Goal: Task Accomplishment & Management: Use online tool/utility

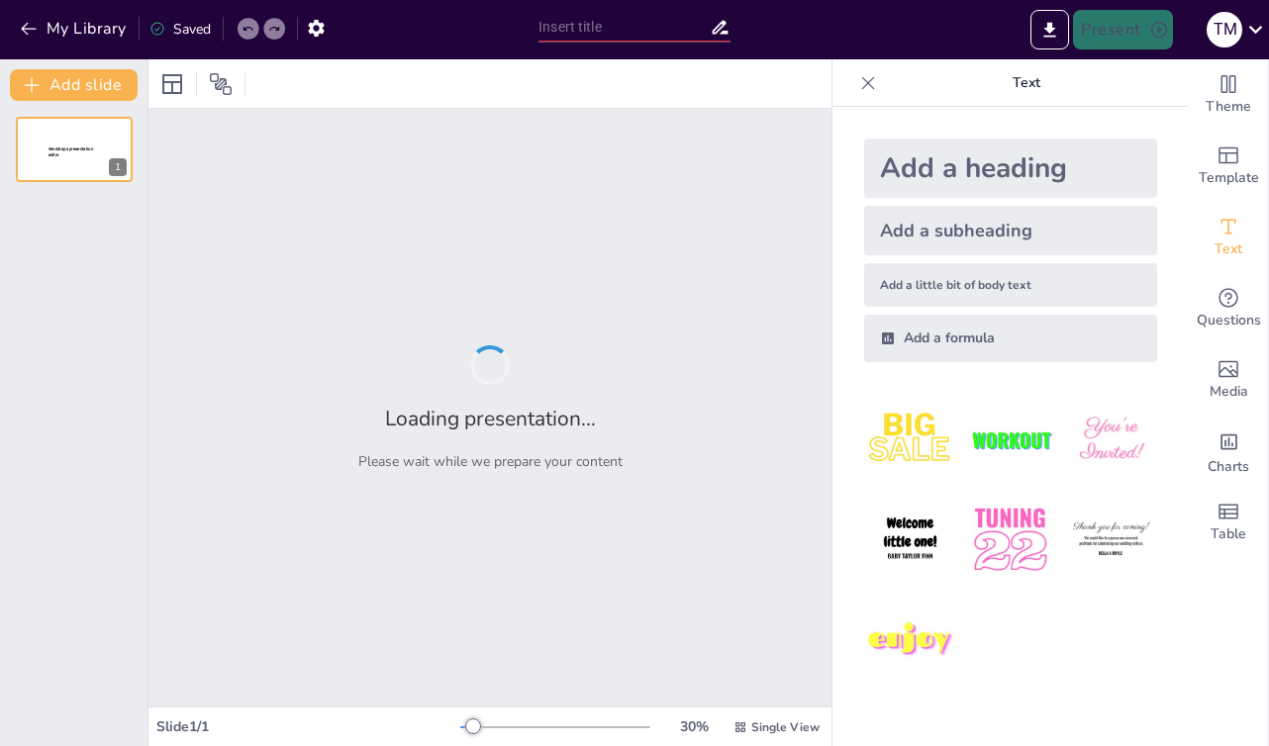
type input "Strengthening Collaborative Leadership: The Role of the CS Steering Committee i…"
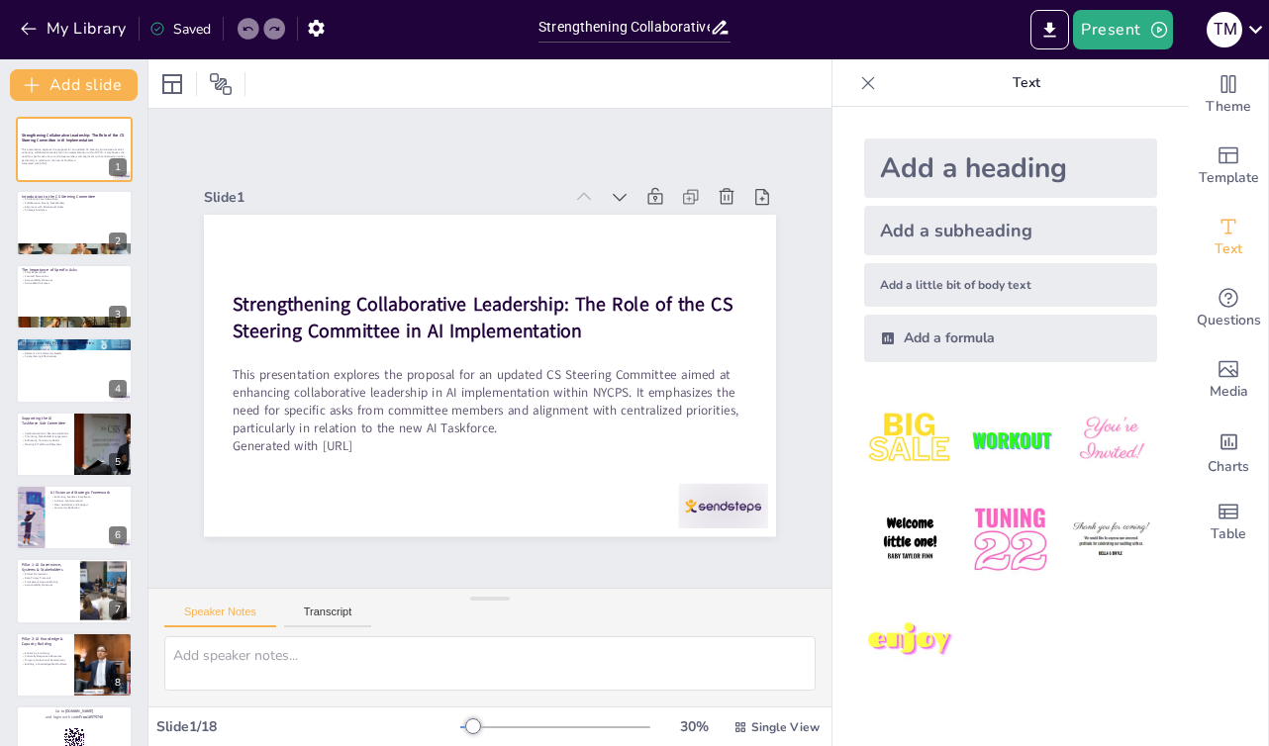
checkbox input "true"
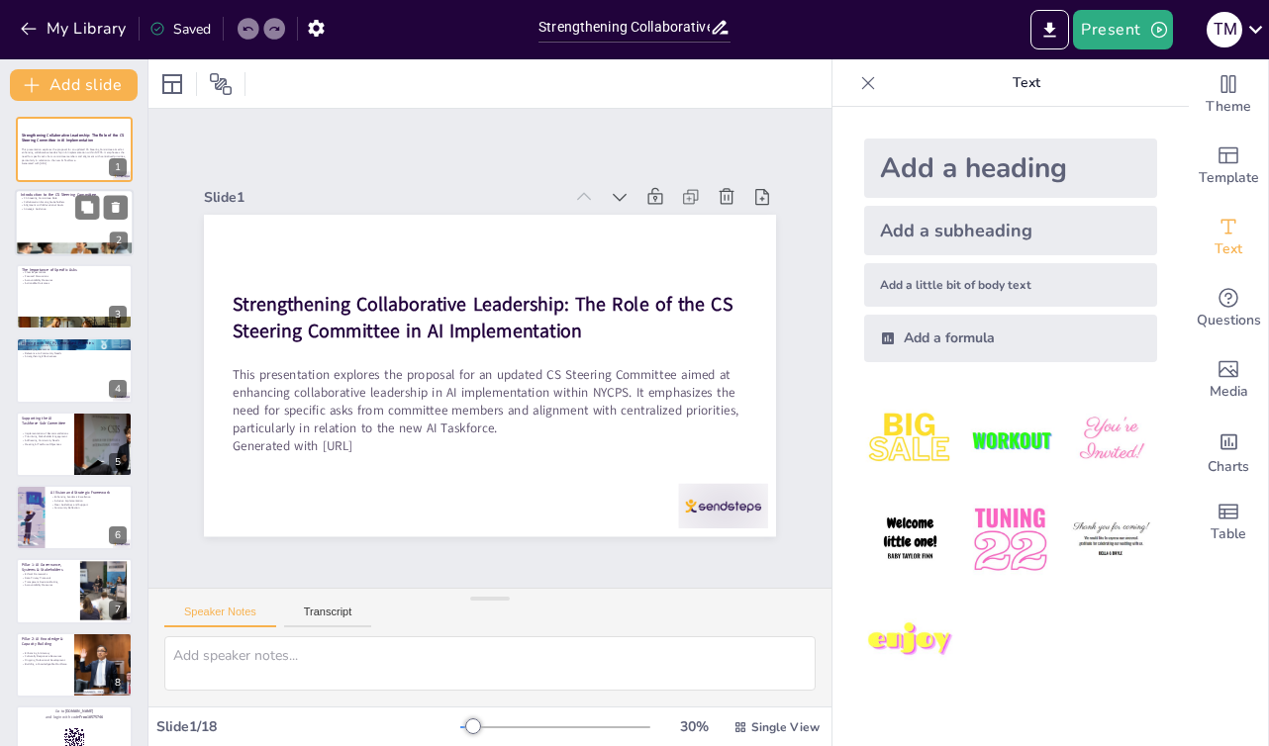
checkbox input "true"
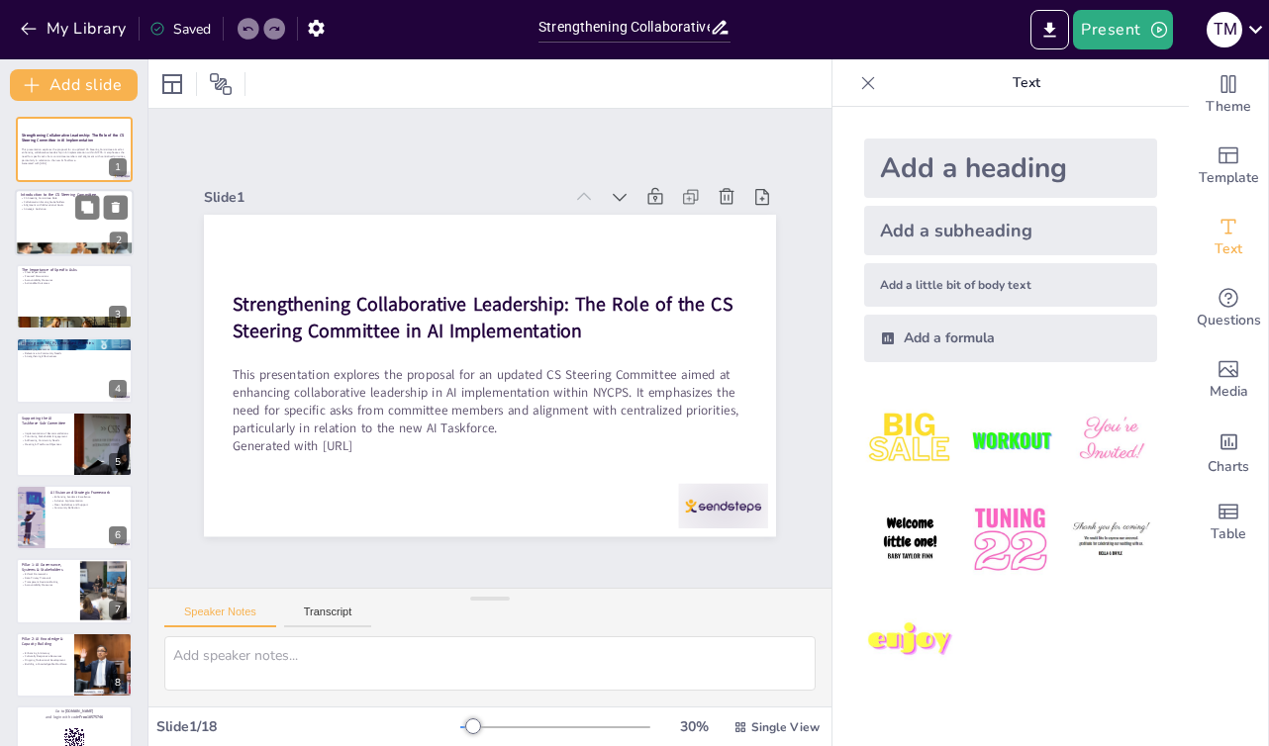
checkbox input "true"
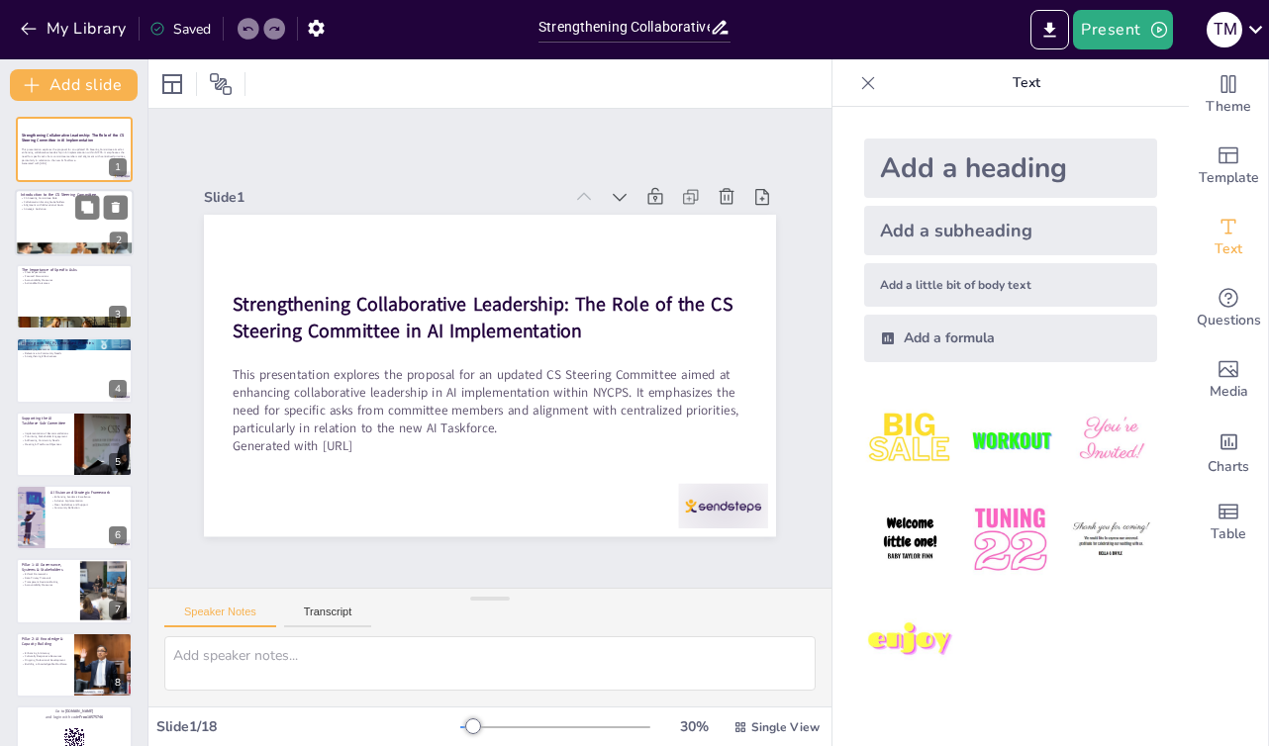
checkbox input "true"
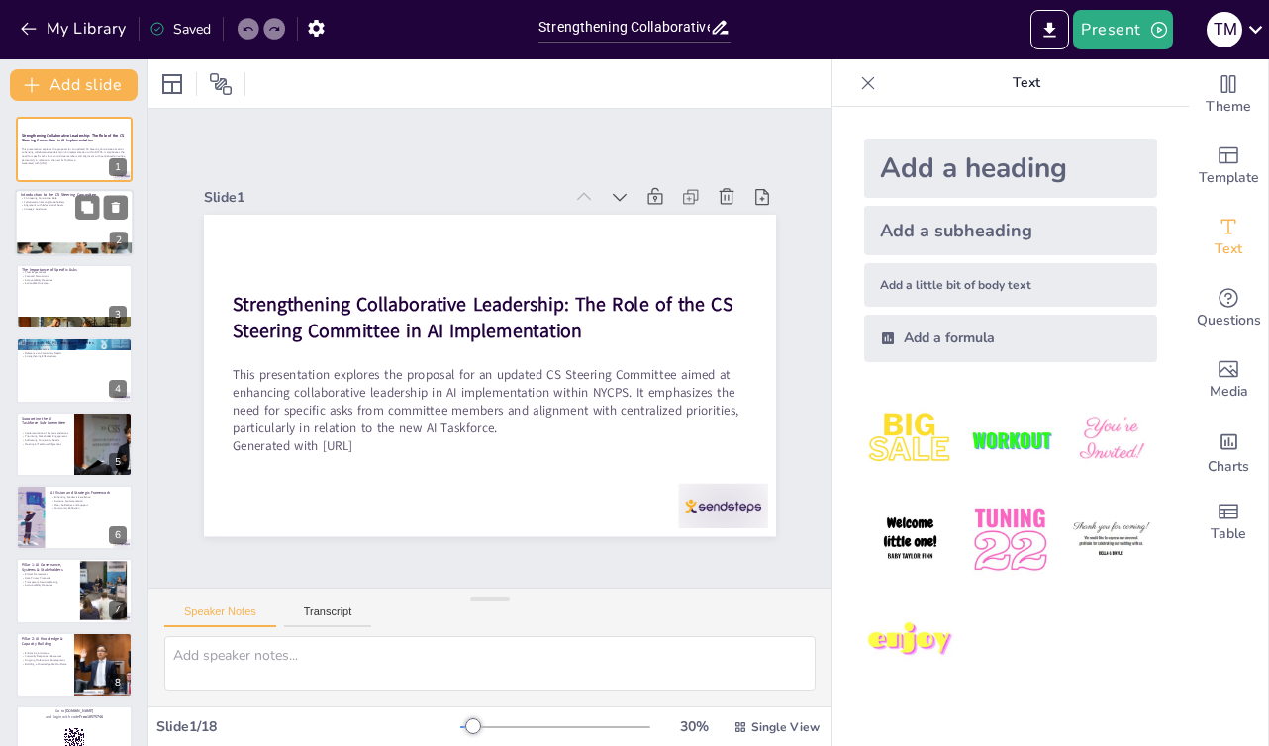
click at [55, 220] on div at bounding box center [74, 223] width 119 height 67
type textarea "The CS Steering Committee plays a pivotal role in shaping AI initiatives within…"
checkbox input "true"
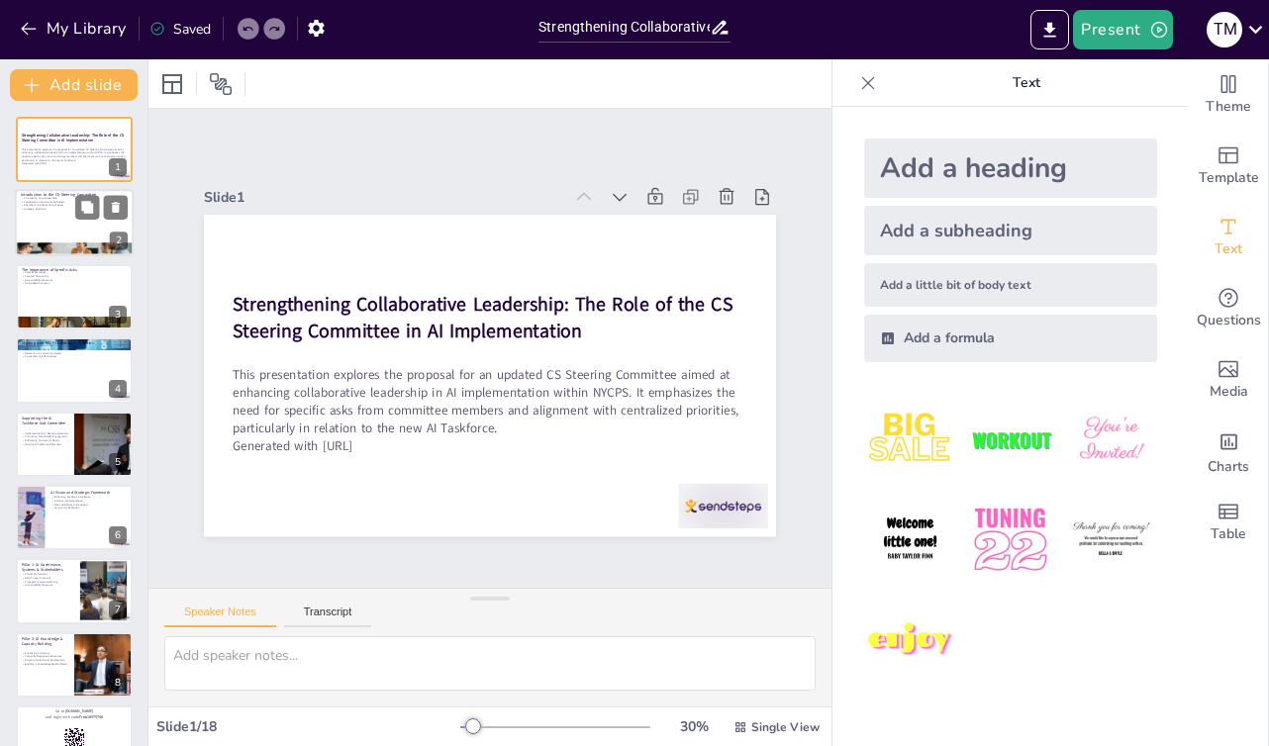
checkbox input "true"
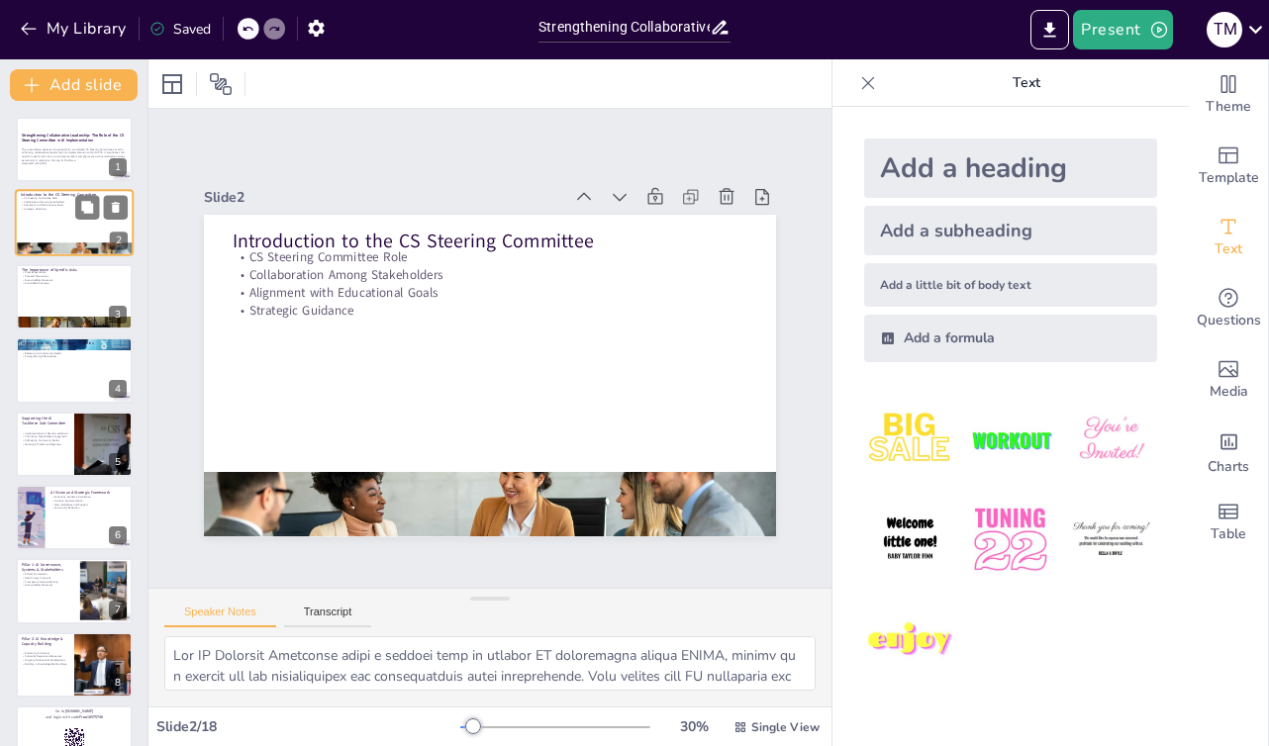
checkbox input "true"
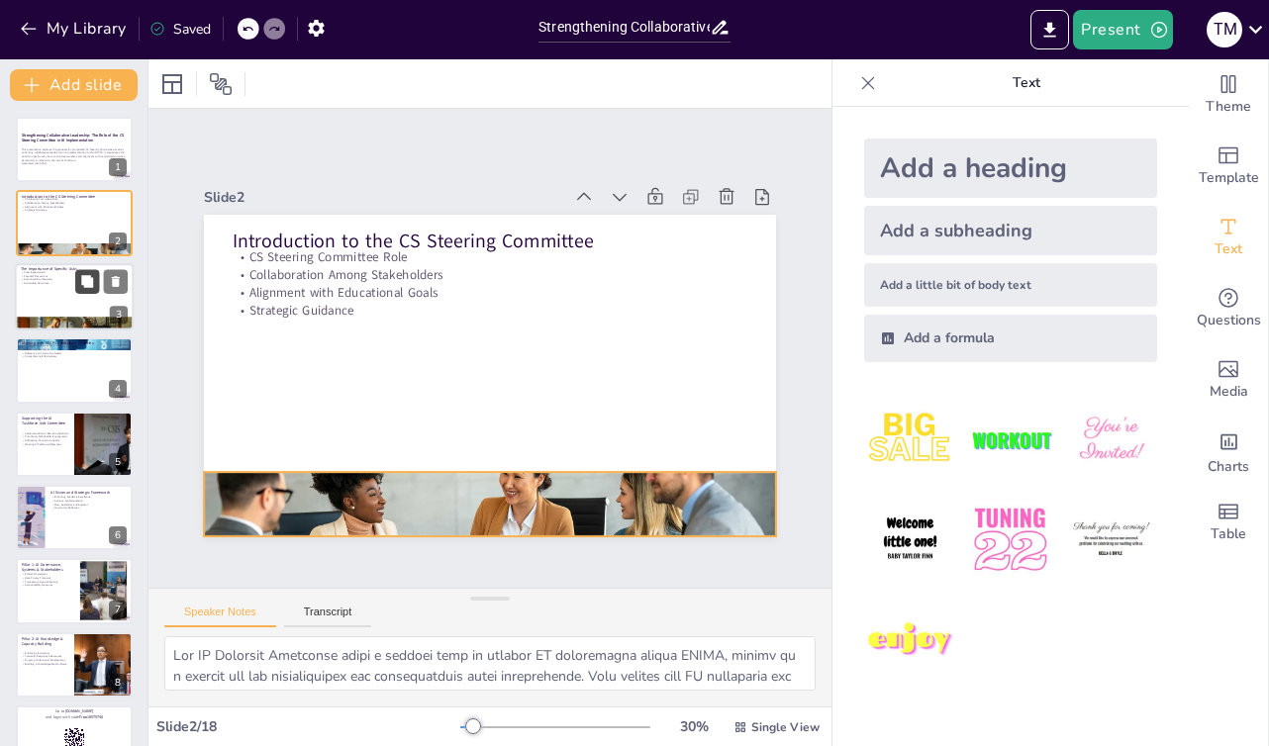
checkbox input "true"
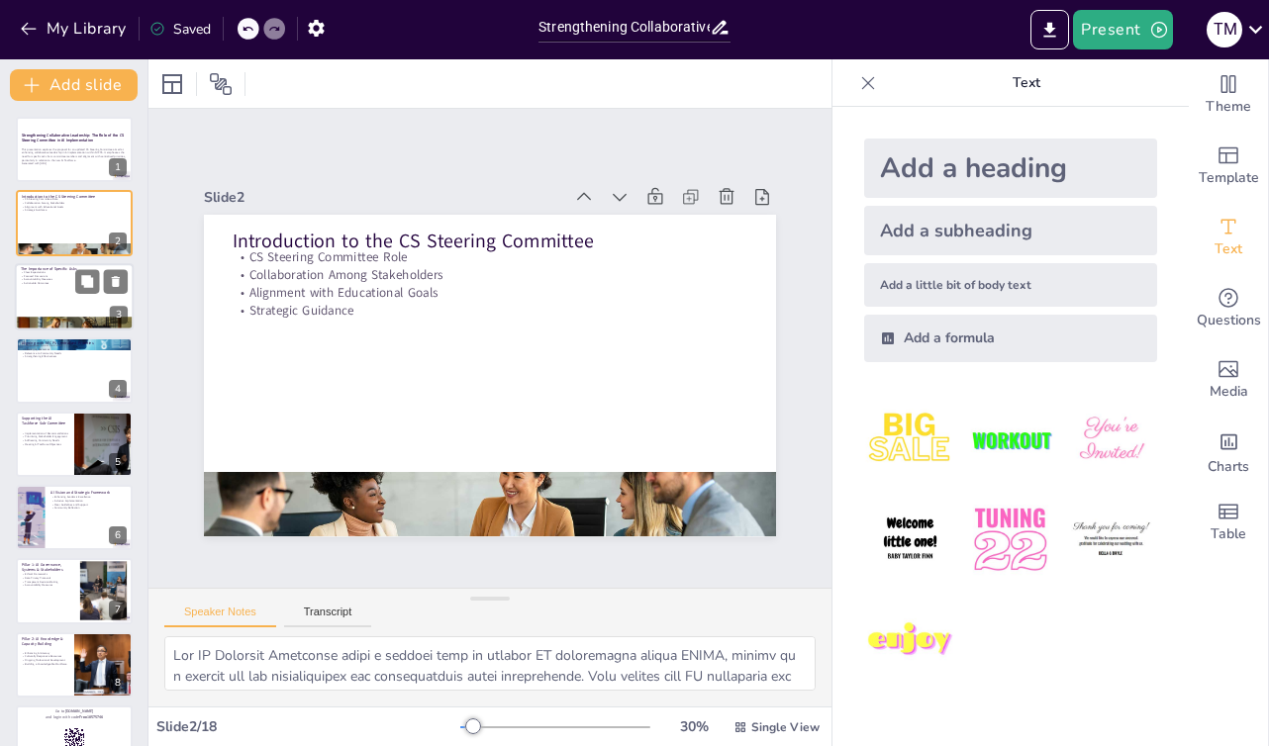
checkbox input "true"
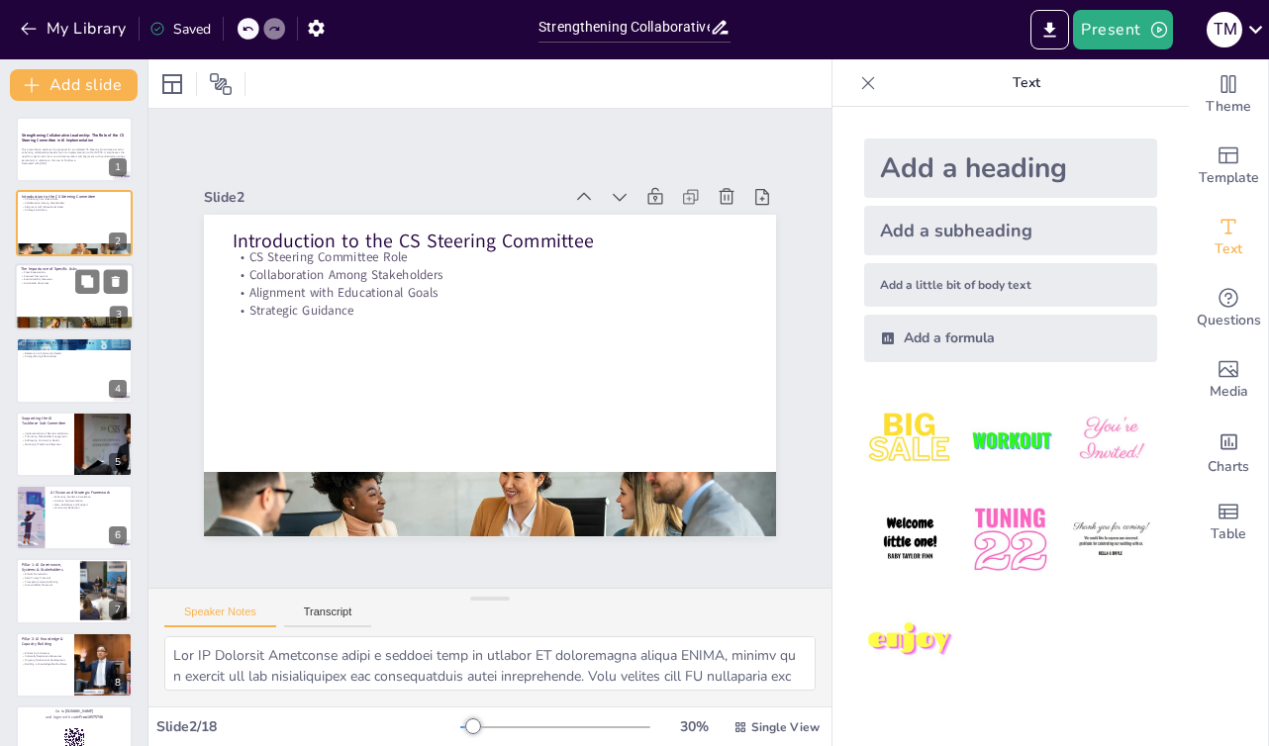
click at [69, 298] on div at bounding box center [74, 296] width 119 height 67
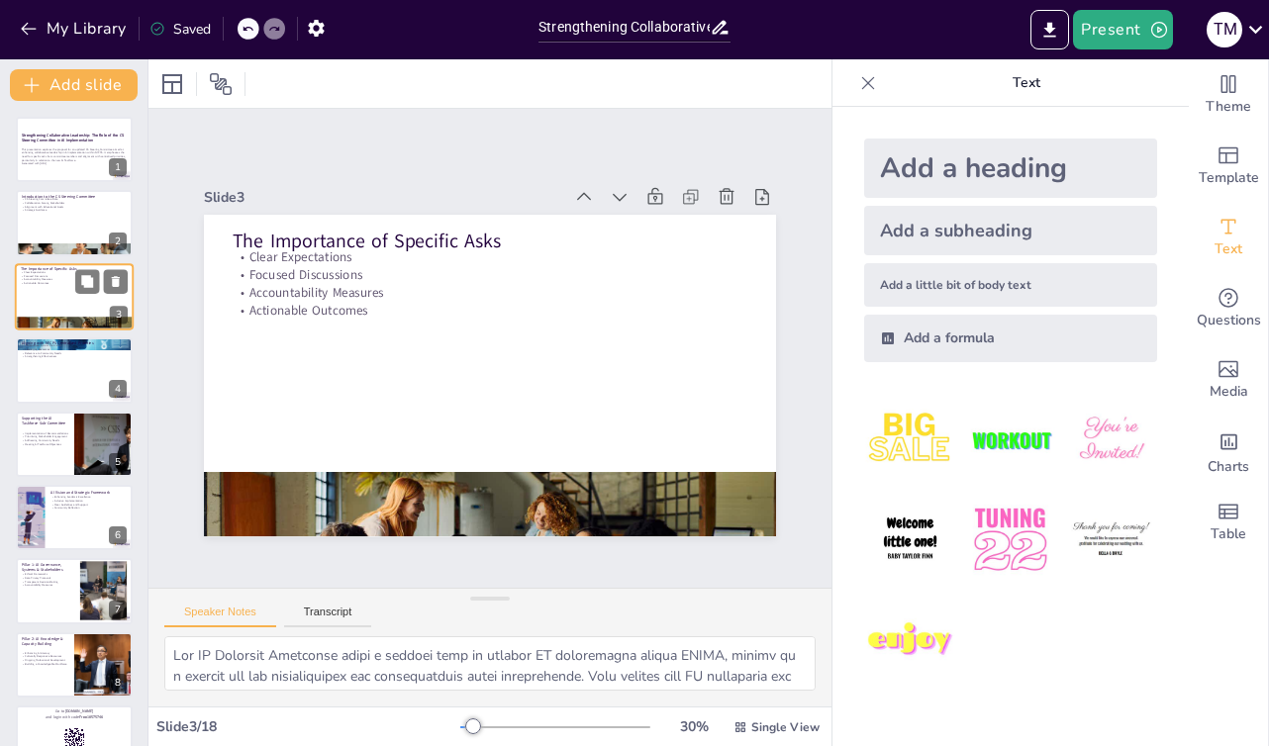
type textarea "Establishing clear expectations for committee members is critical to fostering …"
checkbox input "true"
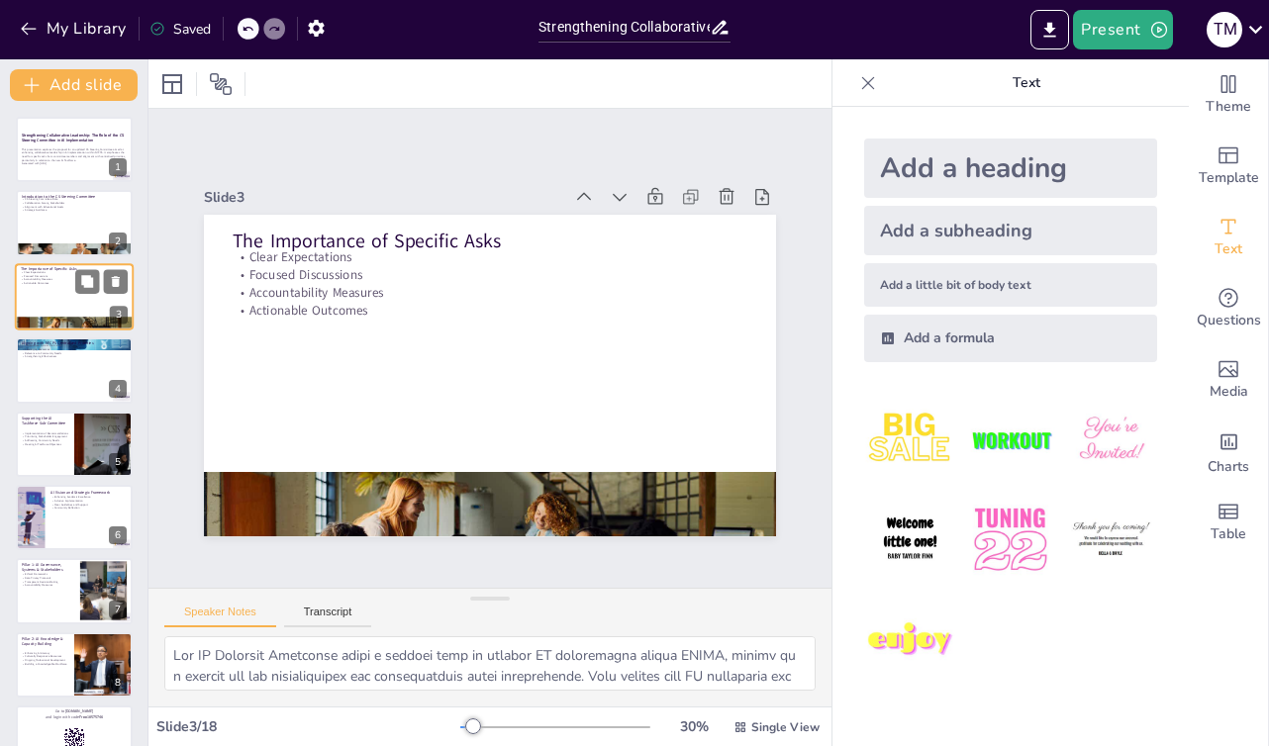
checkbox input "true"
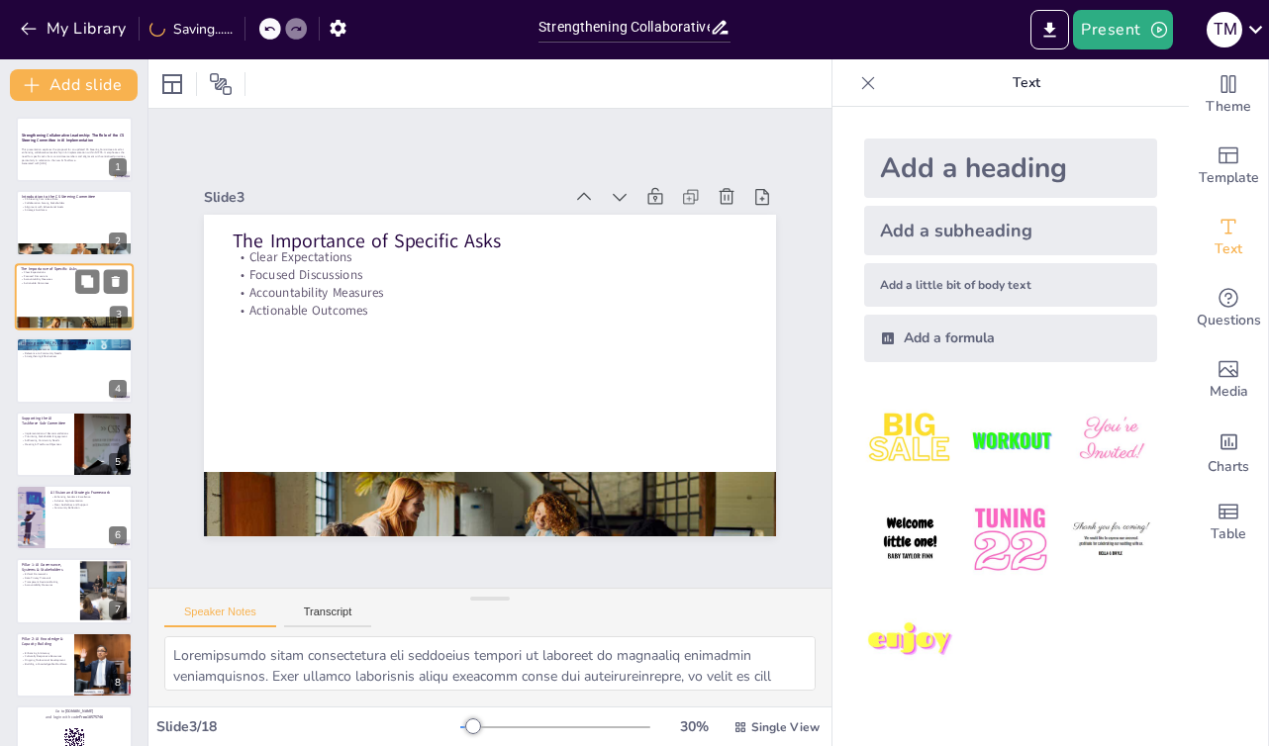
checkbox input "true"
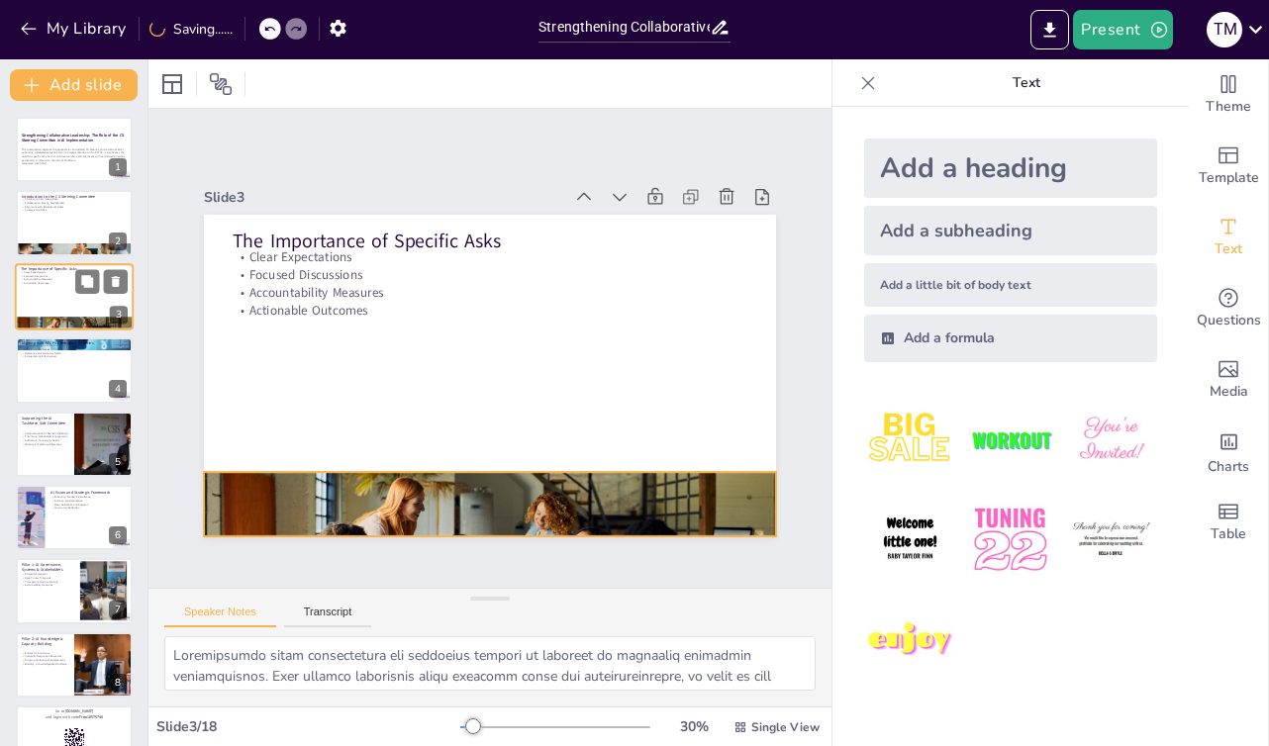
checkbox input "true"
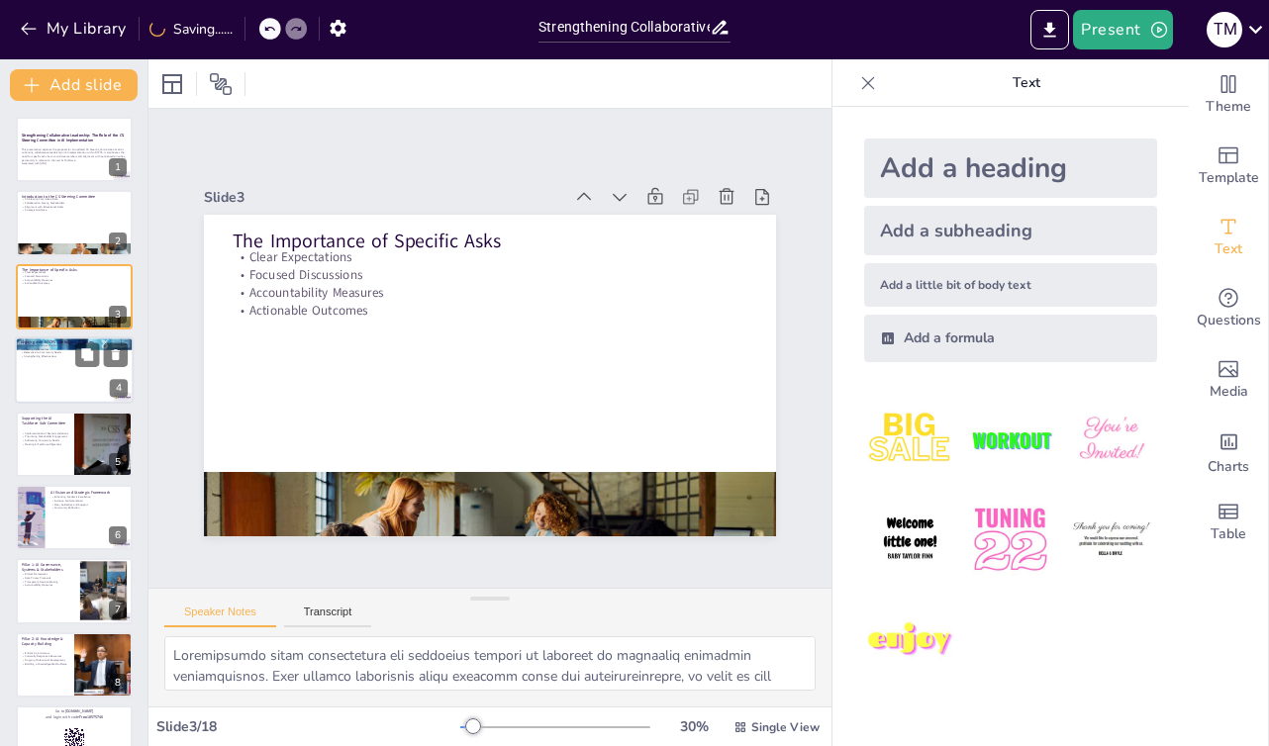
checkbox input "true"
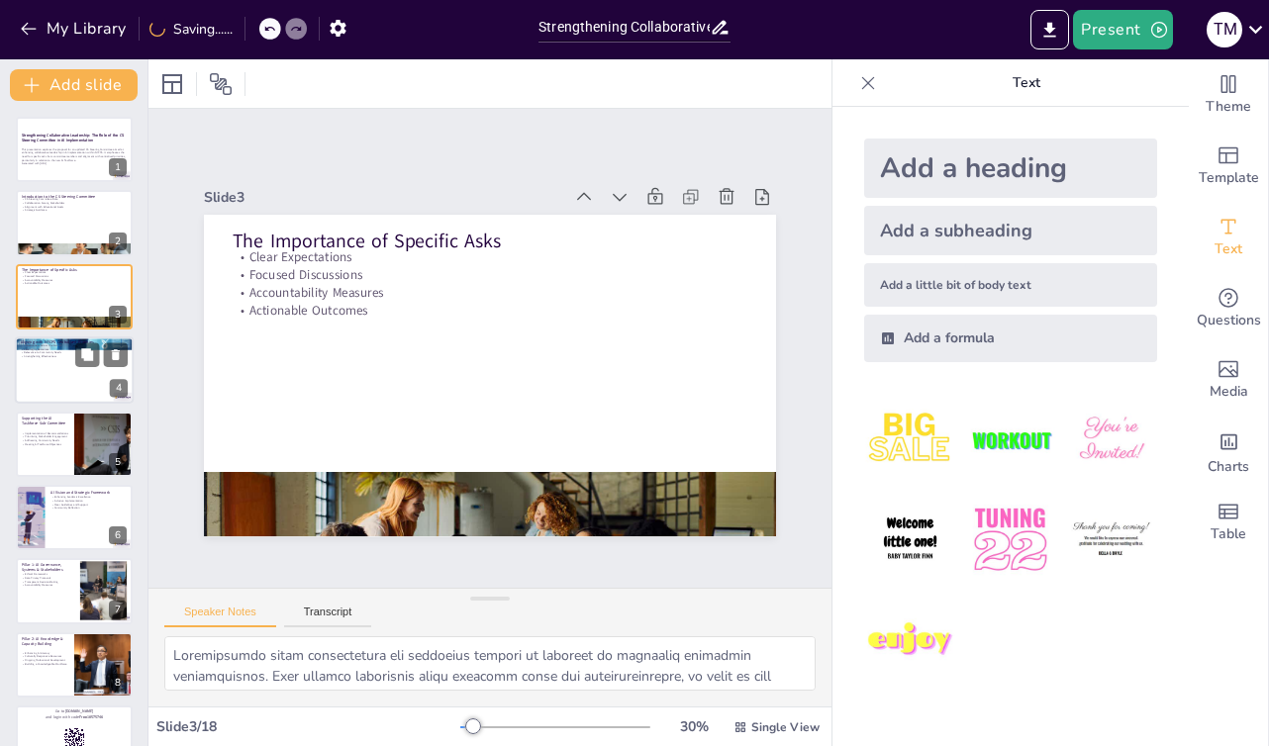
checkbox input "true"
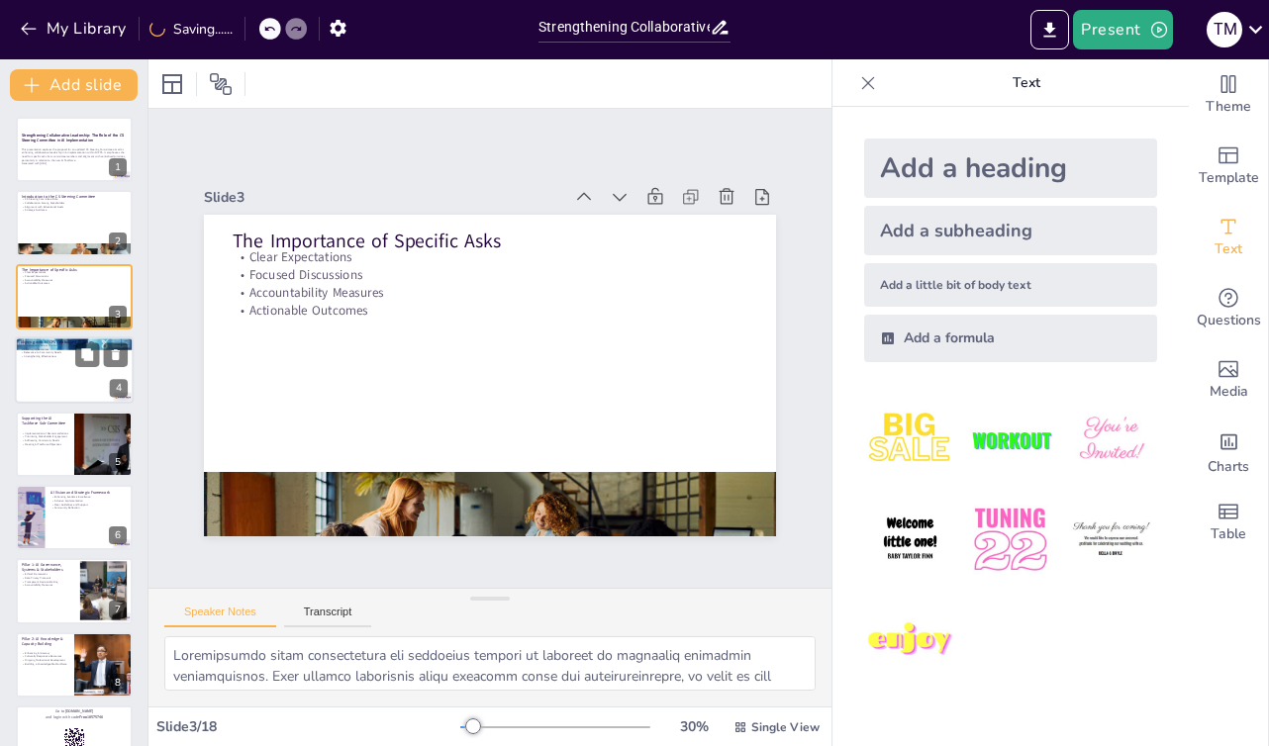
click at [46, 364] on div at bounding box center [74, 369] width 119 height 67
type textarea "Ensuring cohesiveness across the district is vital for the success of AI initia…"
checkbox input "true"
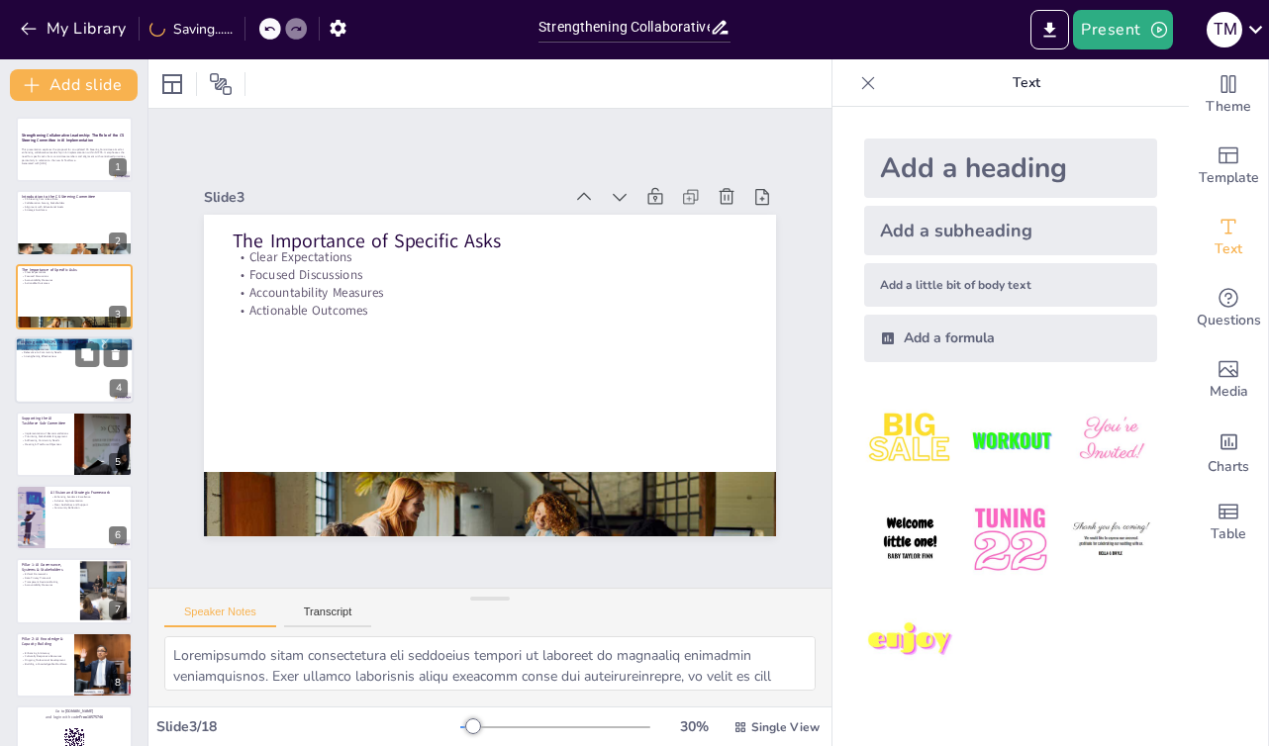
checkbox input "true"
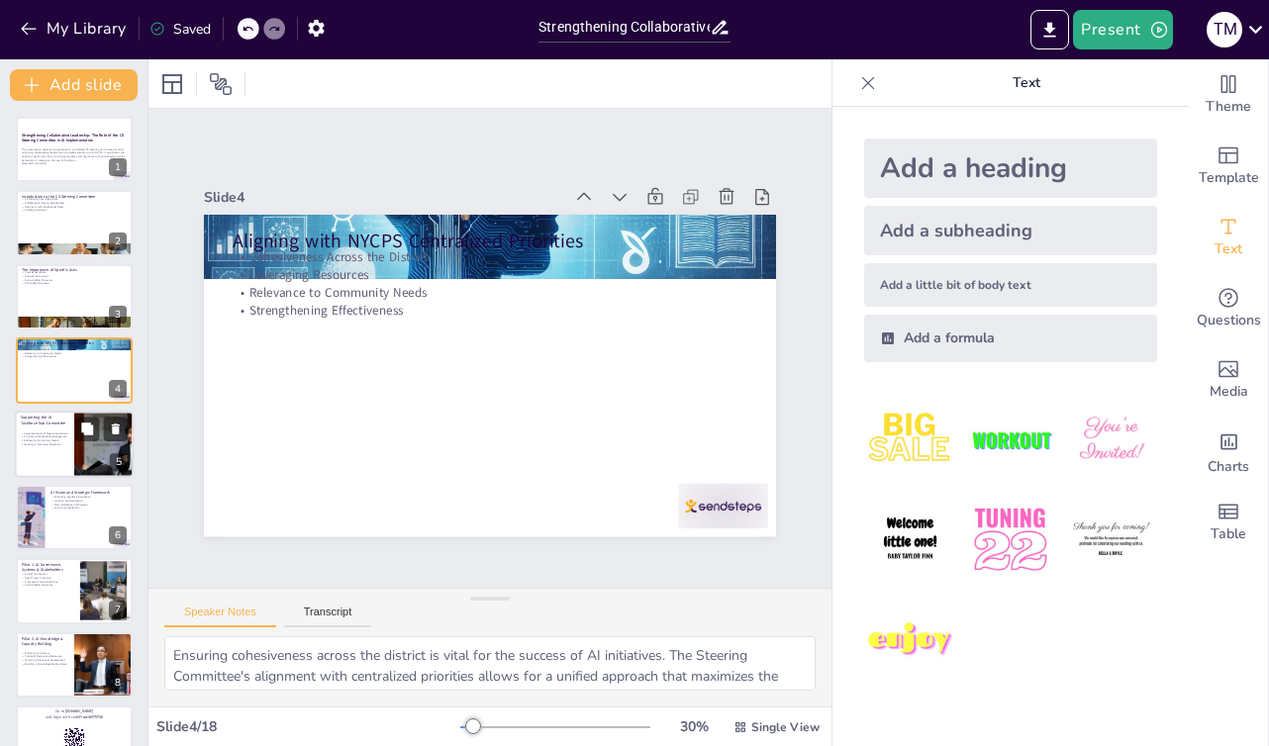
checkbox input "true"
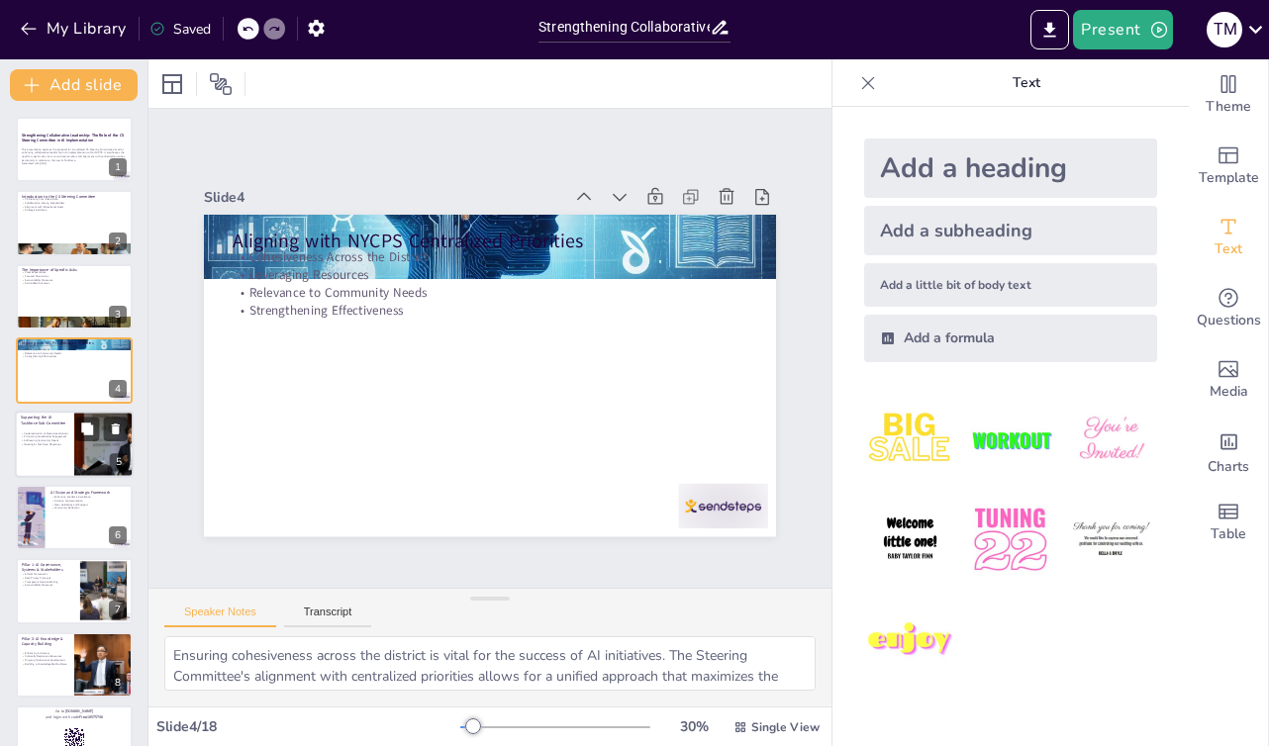
checkbox input "true"
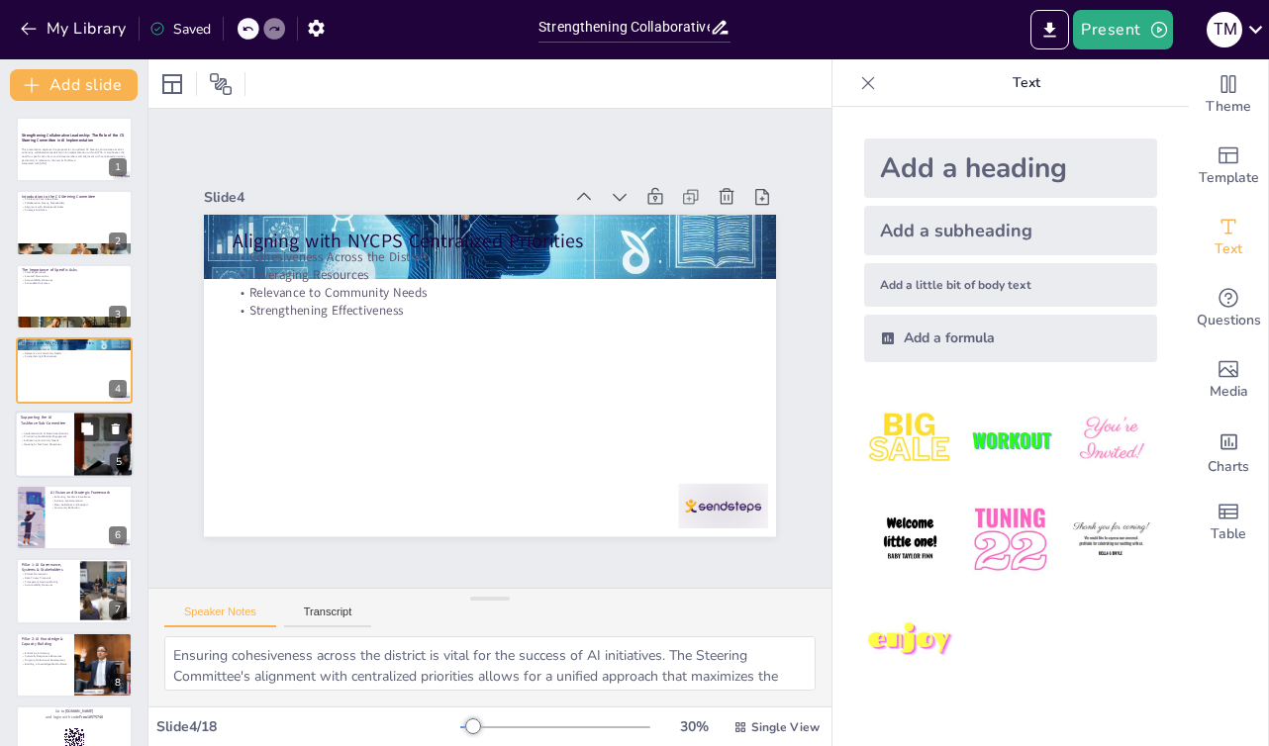
checkbox input "true"
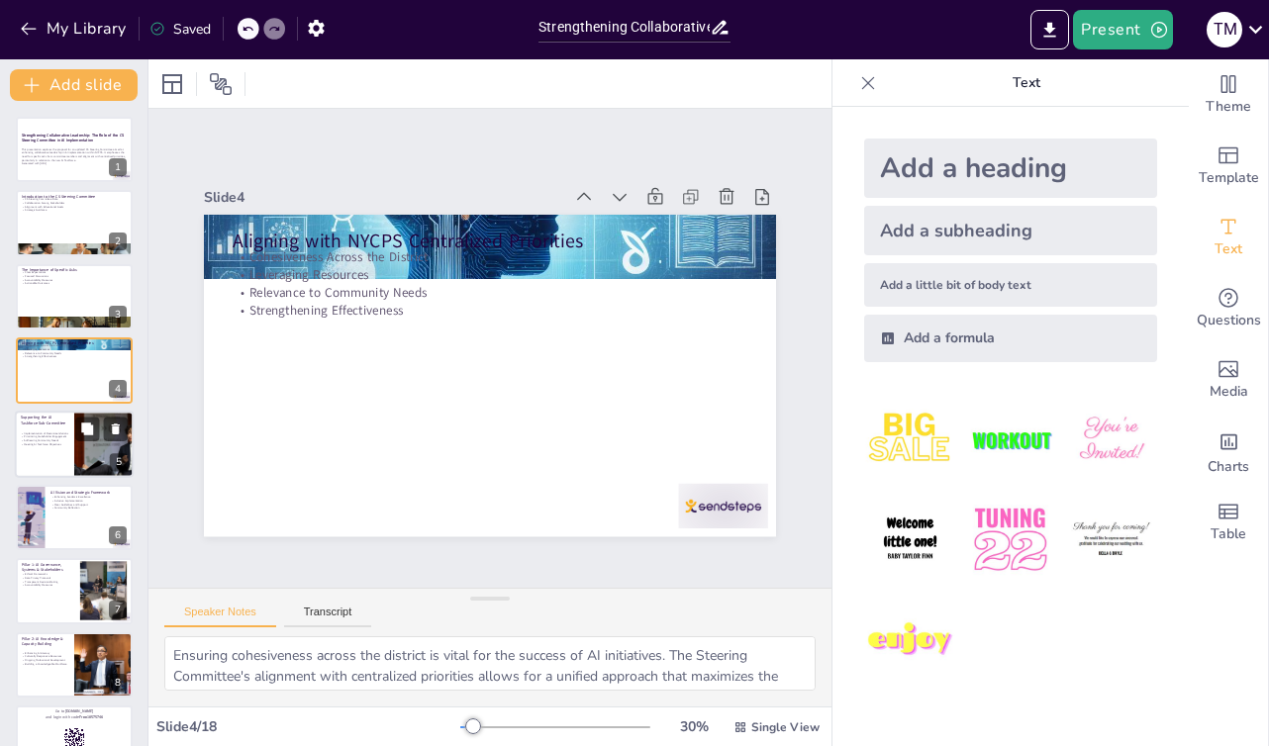
checkbox input "true"
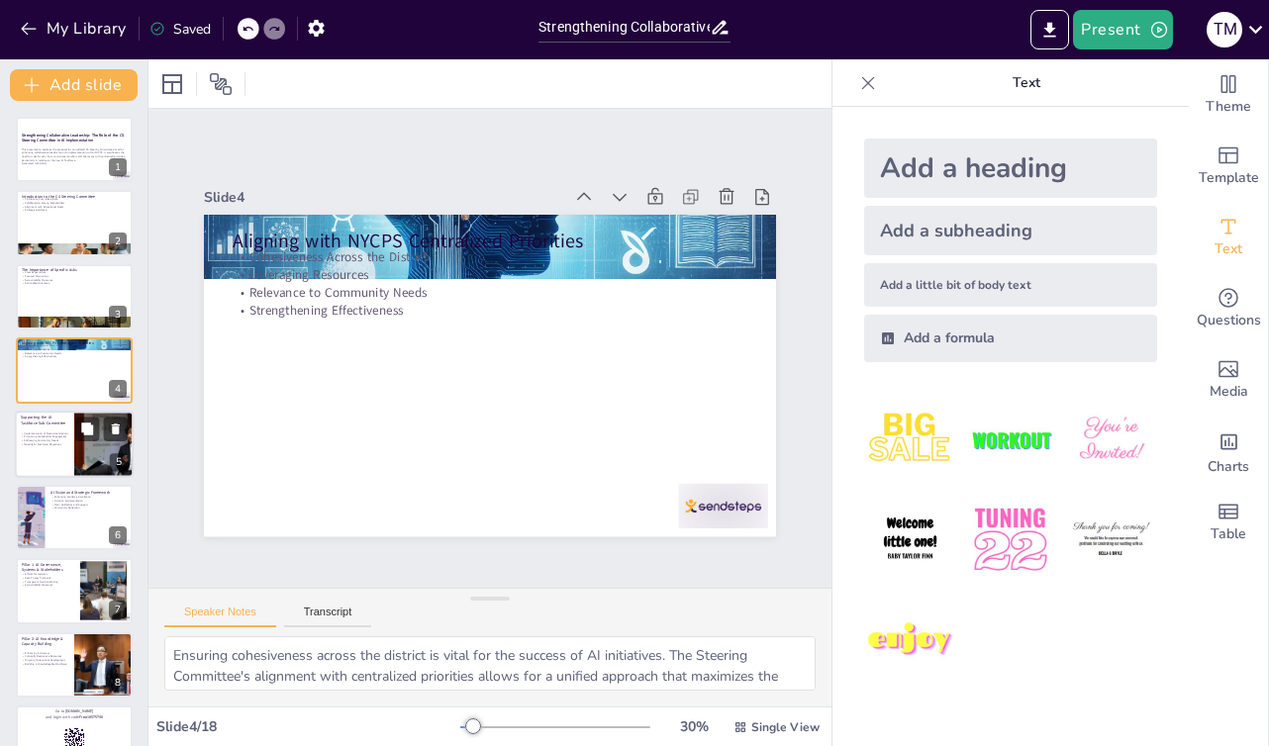
click at [32, 439] on div "Implementation of Recommendations Prioritizing Stakeholder Engagement Addressin…" at bounding box center [45, 439] width 48 height 15
type textarea "Supporting the implementation of recommendations from Sub-Committee 2 is a key …"
checkbox input "true"
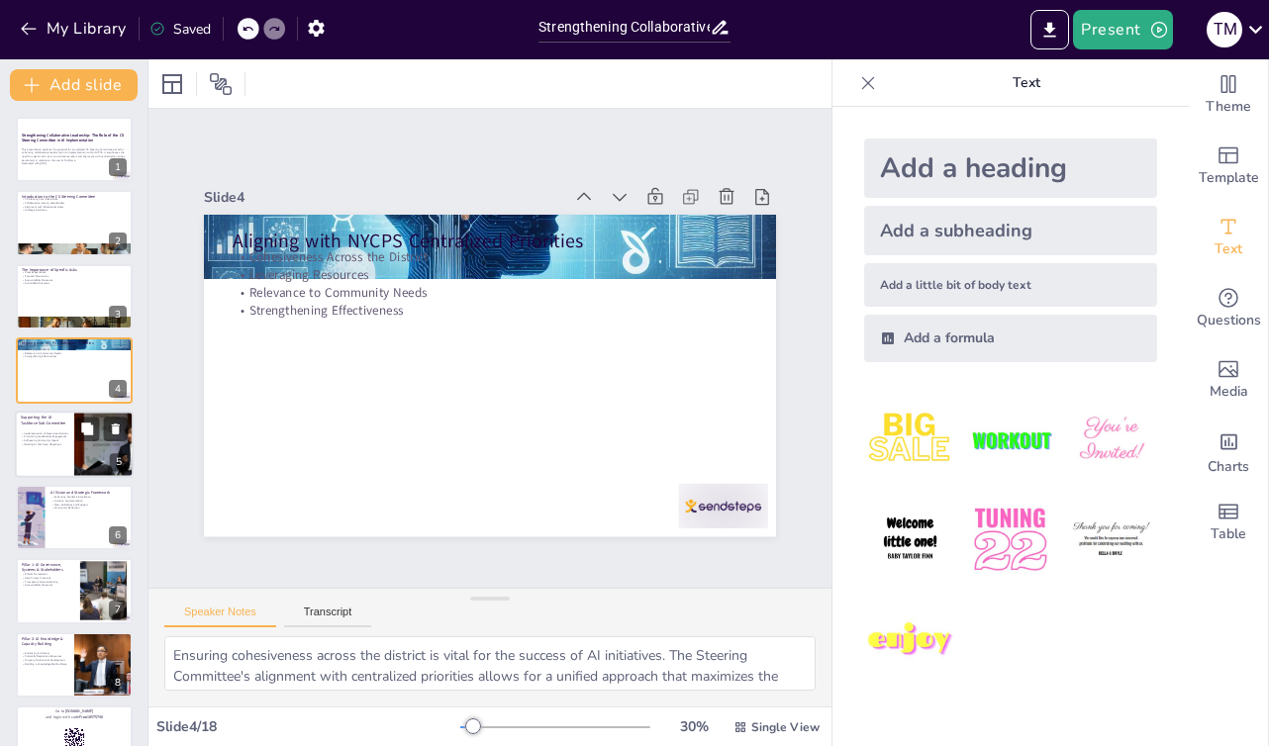
checkbox input "true"
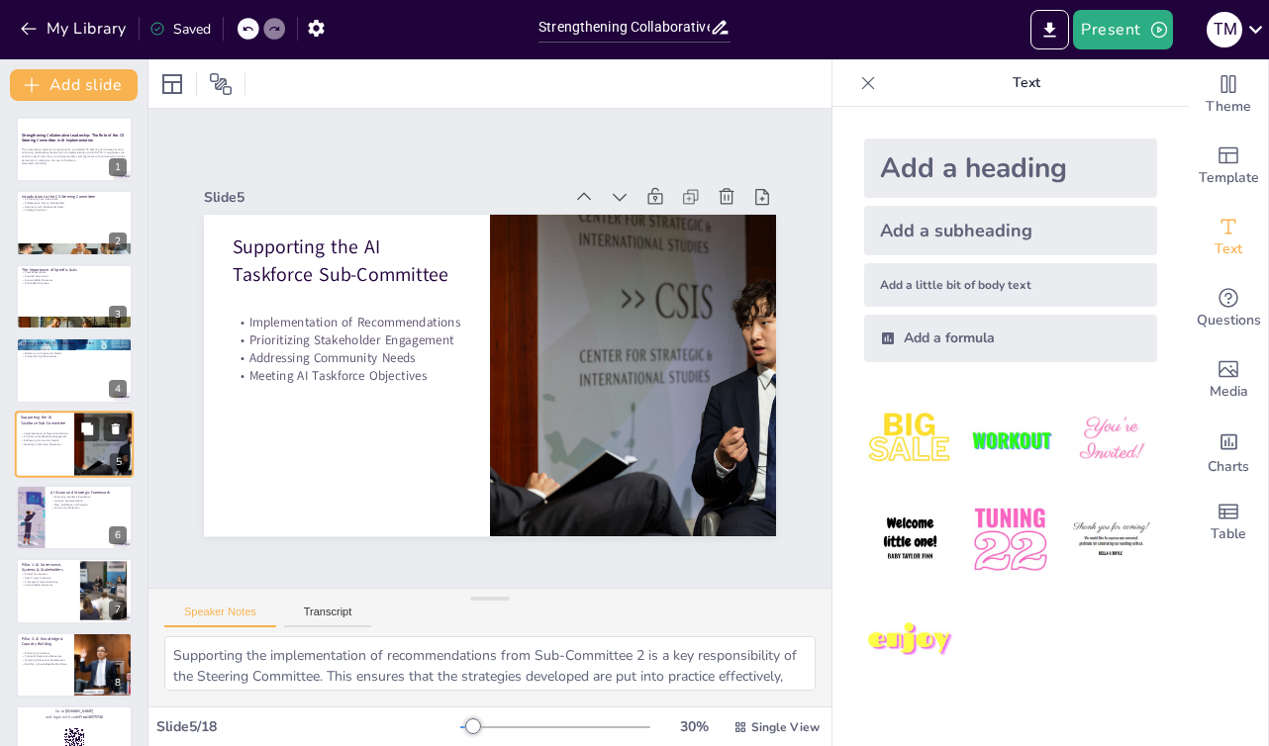
checkbox input "true"
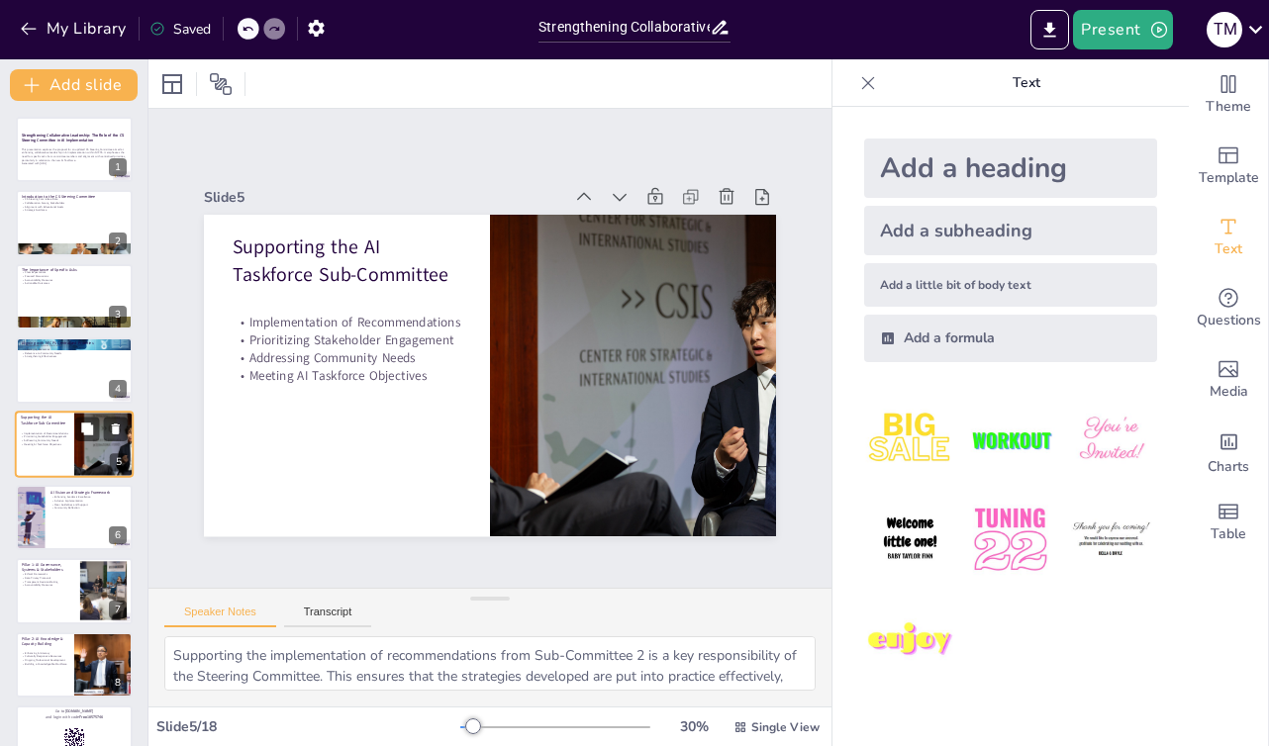
checkbox input "true"
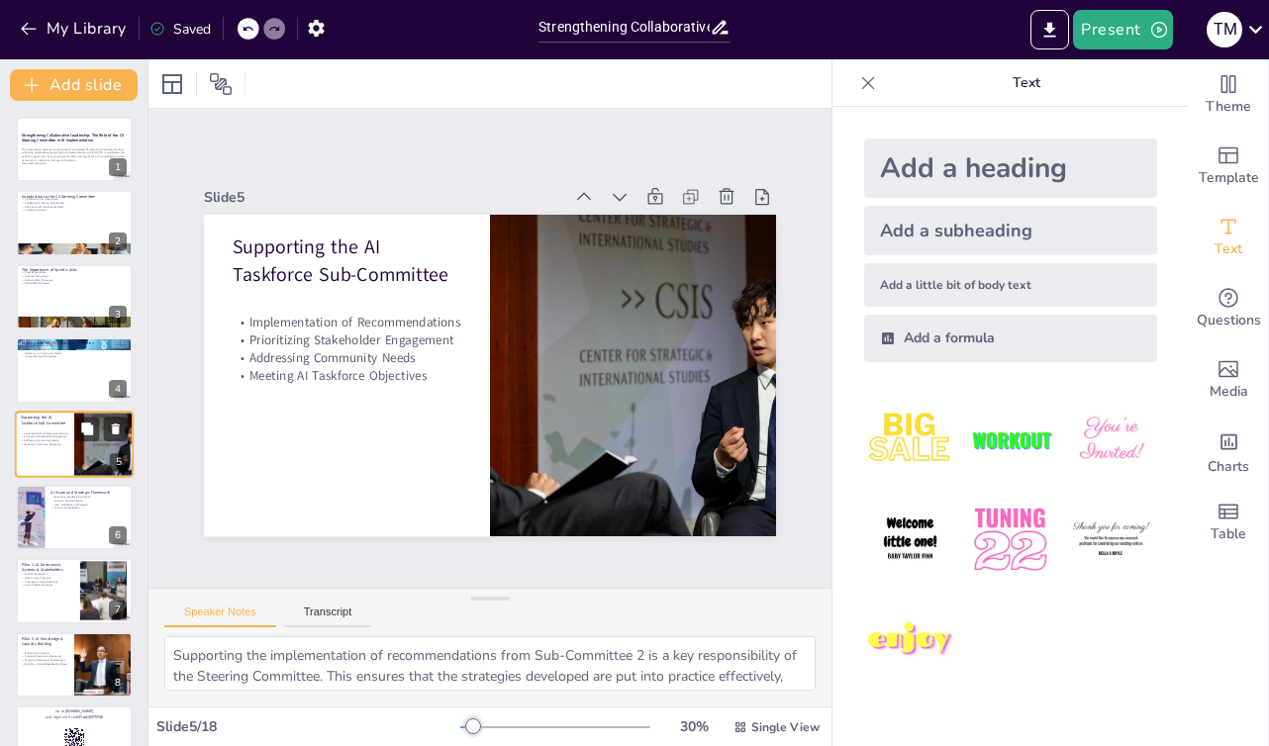
scroll to position [20, 0]
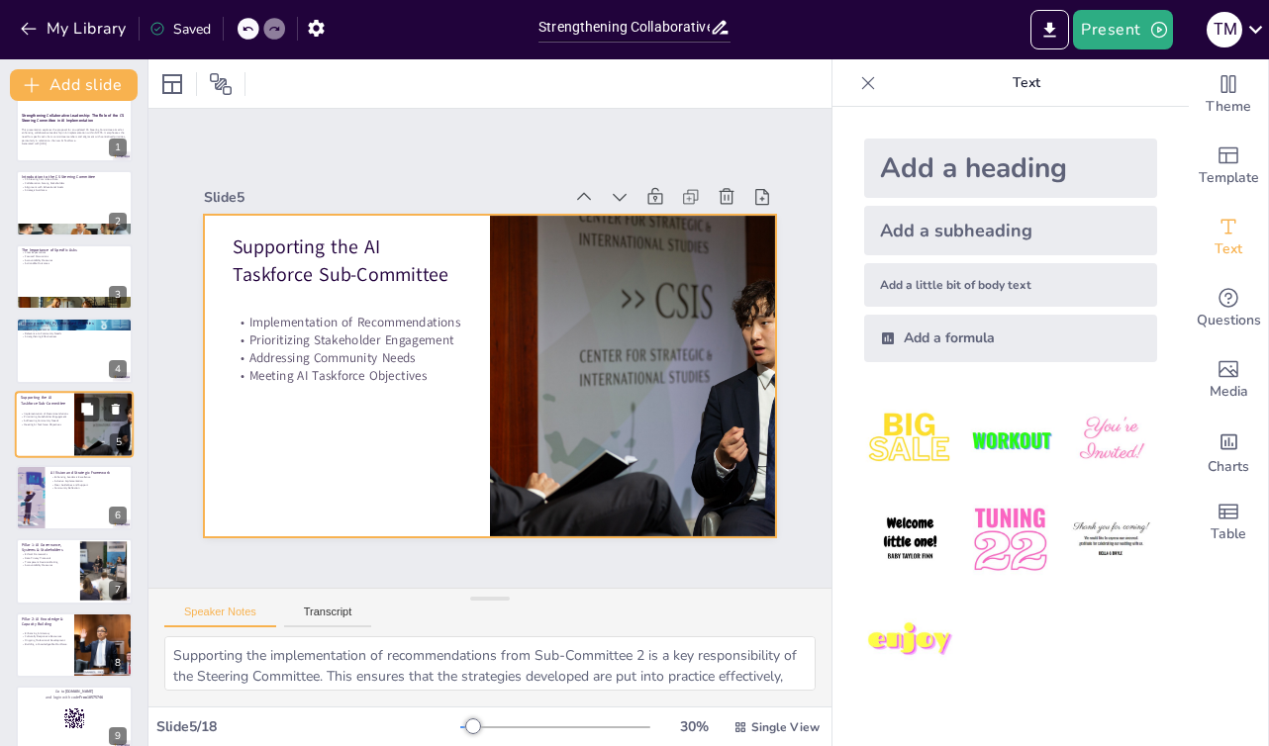
checkbox input "true"
